Goal: Find specific page/section: Find specific page/section

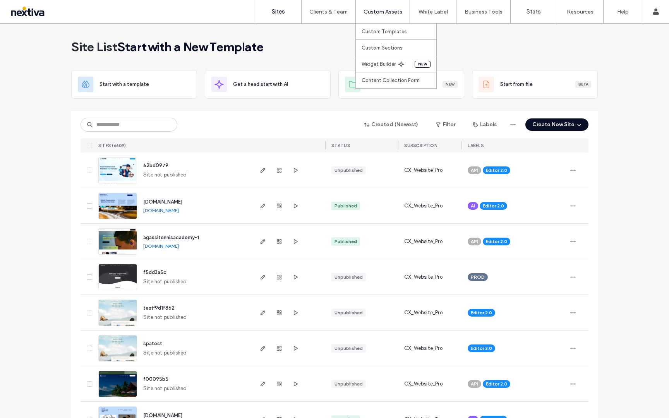
click at [388, 11] on label "Custom Assets" at bounding box center [383, 12] width 39 height 7
click at [386, 27] on link "Custom Templates" at bounding box center [399, 32] width 75 height 16
